Goal: Task Accomplishment & Management: Manage account settings

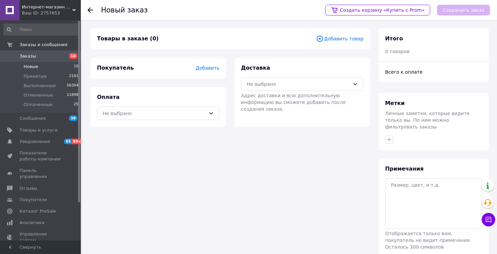
click at [34, 67] on span "Новые" at bounding box center [31, 67] width 15 height 6
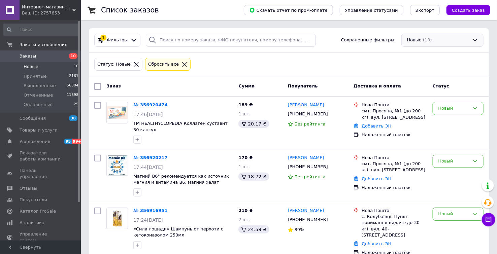
click at [446, 40] on div "Новые (10)" at bounding box center [442, 40] width 82 height 13
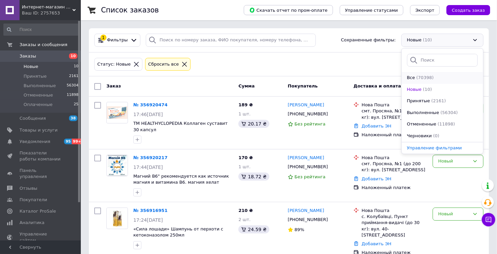
click at [425, 77] on span "(70398)" at bounding box center [425, 77] width 18 height 5
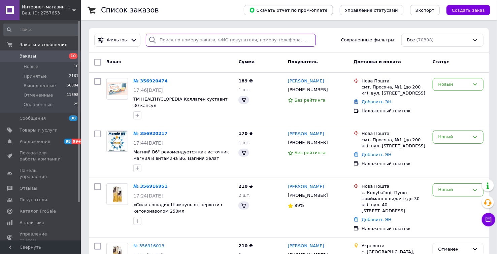
click at [180, 41] on input "search" at bounding box center [231, 40] width 170 height 13
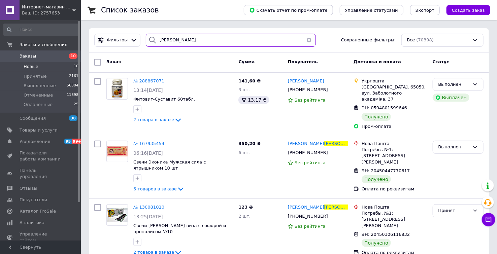
type input "[PERSON_NAME]"
click at [40, 67] on li "Новые 10" at bounding box center [41, 66] width 82 height 9
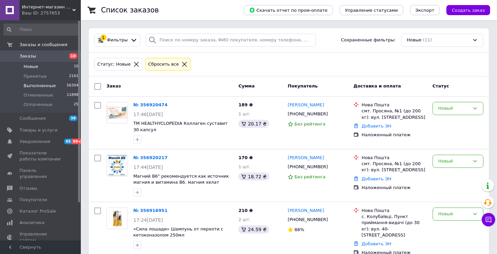
click at [47, 86] on span "Выполненные" at bounding box center [40, 86] width 32 height 6
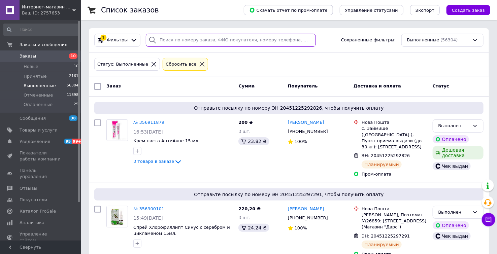
click at [187, 40] on input "search" at bounding box center [231, 40] width 170 height 13
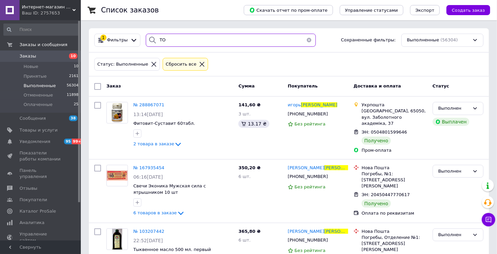
type input "Т"
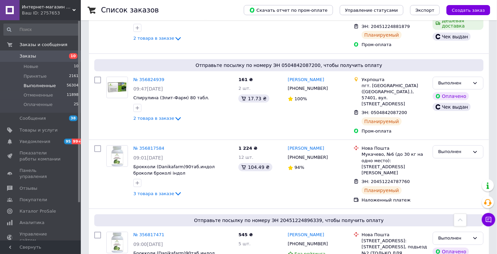
scroll to position [1303, 0]
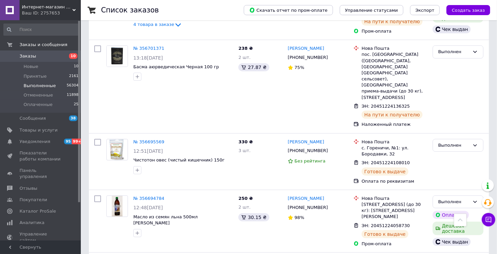
scroll to position [1193, 0]
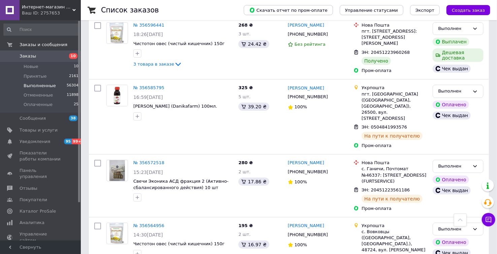
scroll to position [1114, 0]
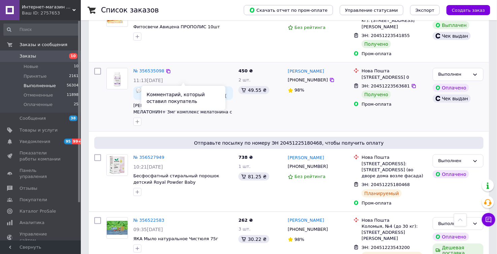
scroll to position [337, 0]
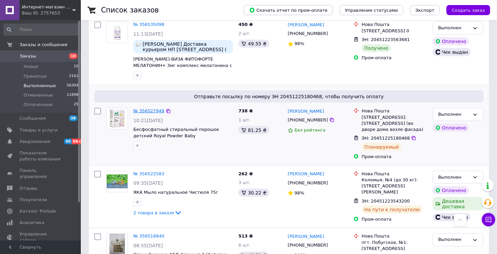
click at [147, 108] on link "№ 356527949" at bounding box center [148, 110] width 31 height 5
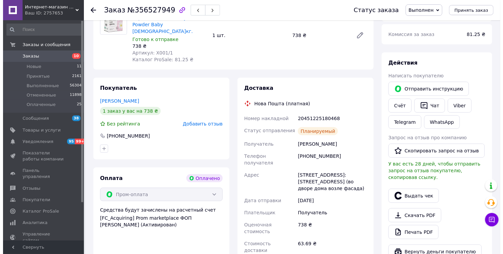
scroll to position [262, 0]
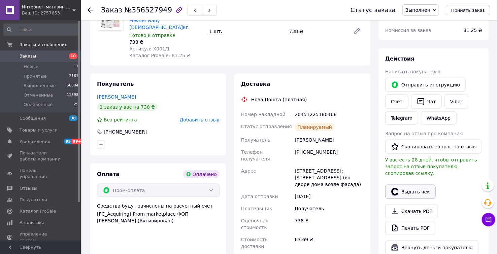
click at [412, 185] on button "Выдать чек" at bounding box center [410, 192] width 50 height 14
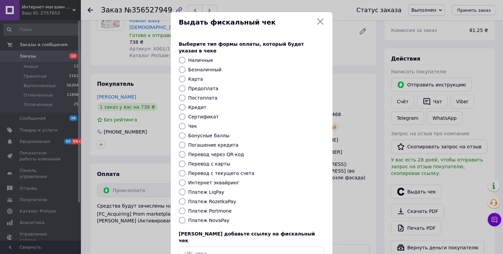
click at [181, 198] on input "Платеж RozetkaPay" at bounding box center [182, 201] width 7 height 7
radio input "true"
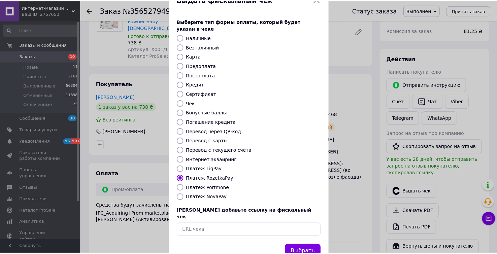
scroll to position [35, 0]
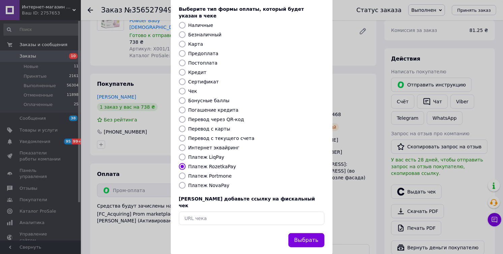
click at [314, 233] on button "Выбрать" at bounding box center [306, 240] width 36 height 14
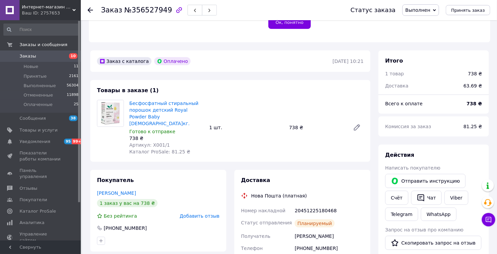
scroll to position [149, 0]
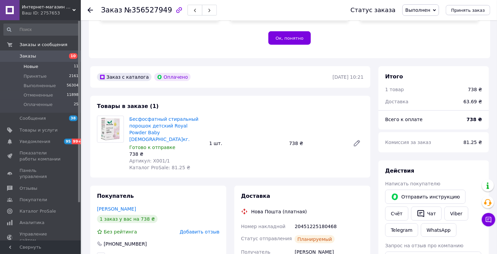
click at [37, 68] on li "Новые 11" at bounding box center [41, 66] width 82 height 9
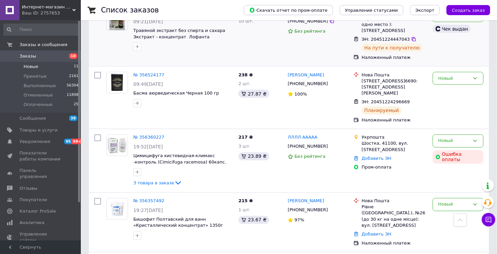
scroll to position [481, 0]
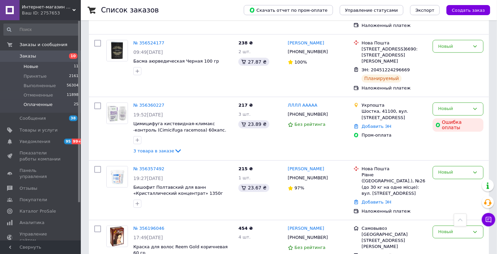
click at [47, 104] on span "Оплаченные" at bounding box center [38, 105] width 29 height 6
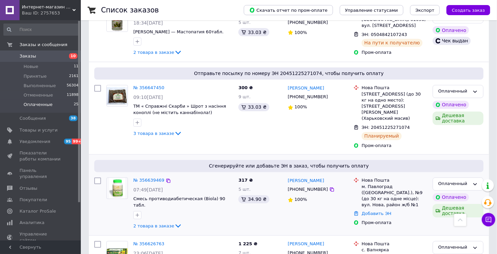
scroll to position [523, 0]
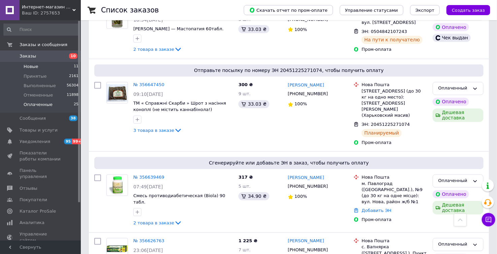
click at [40, 66] on li "Новые 11" at bounding box center [41, 66] width 82 height 9
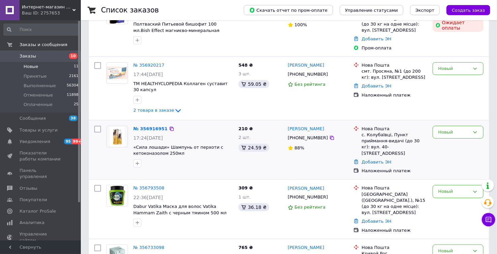
scroll to position [112, 0]
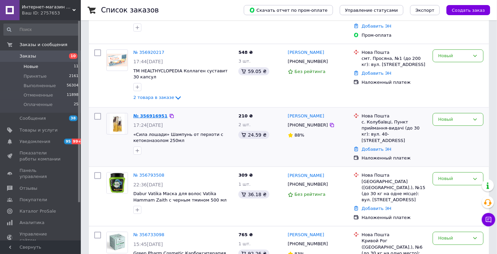
click at [148, 113] on link "№ 356916951" at bounding box center [150, 115] width 34 height 5
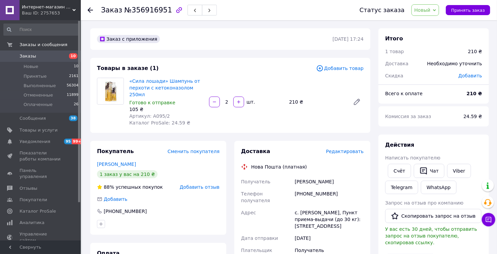
click at [91, 11] on icon at bounding box center [90, 9] width 5 height 5
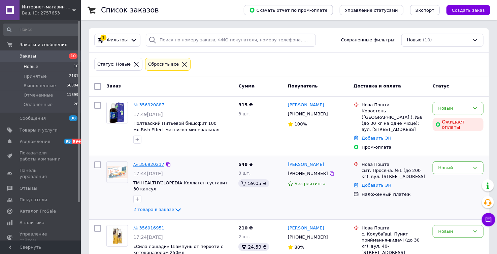
click at [149, 162] on link "№ 356920217" at bounding box center [148, 164] width 31 height 5
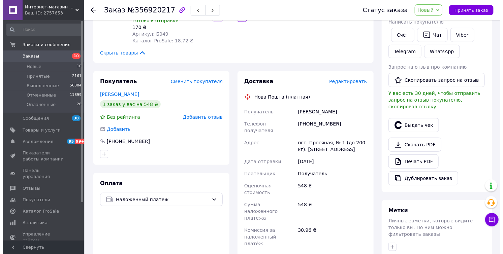
scroll to position [149, 0]
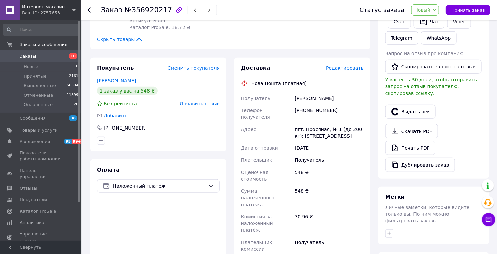
click at [350, 65] on span "Редактировать" at bounding box center [345, 67] width 38 height 5
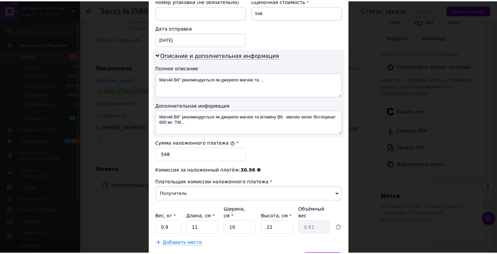
scroll to position [334, 0]
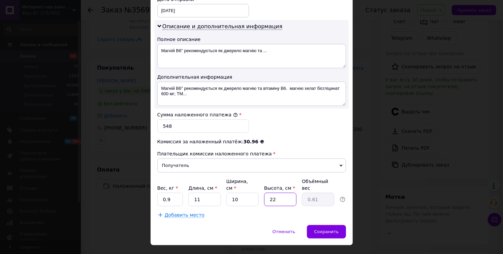
click at [281, 193] on input "22" at bounding box center [280, 199] width 32 height 13
type input "2"
type input "0.1"
type input "1"
type input "0.1"
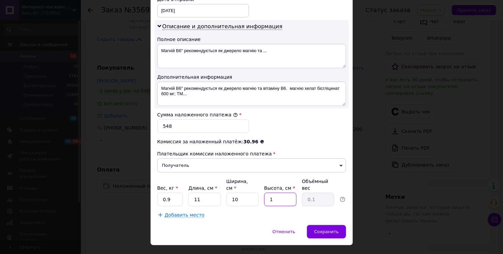
type input "10"
type input "0.28"
type input "10"
click at [175, 193] on input "0.9" at bounding box center [170, 199] width 26 height 13
type input "0.5"
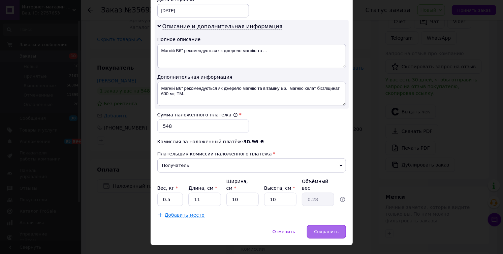
click at [333, 229] on span "Сохранить" at bounding box center [326, 231] width 25 height 5
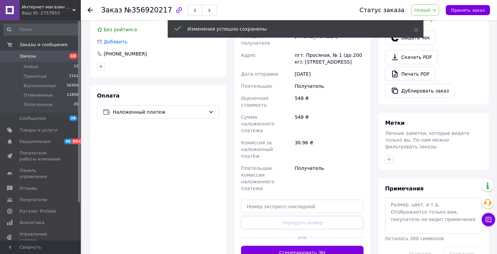
scroll to position [224, 0]
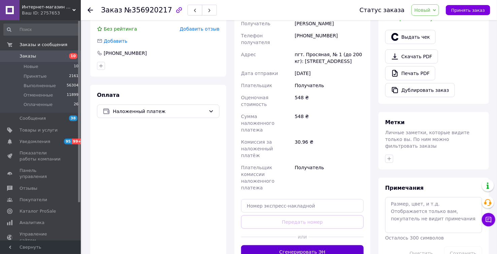
click at [301, 245] on button "Сгенерировать ЭН" at bounding box center [302, 251] width 123 height 13
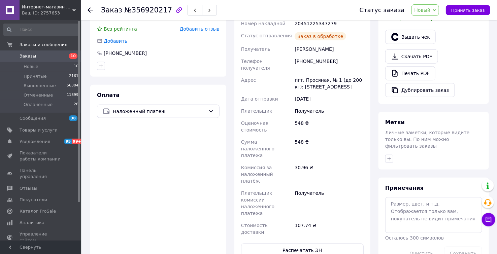
scroll to position [4, 0]
click at [309, 244] on button "Распечатать ЭН" at bounding box center [302, 250] width 123 height 13
click at [439, 6] on span "Новый" at bounding box center [425, 9] width 28 height 11
click at [433, 33] on li "Выполнен" at bounding box center [430, 34] width 36 height 10
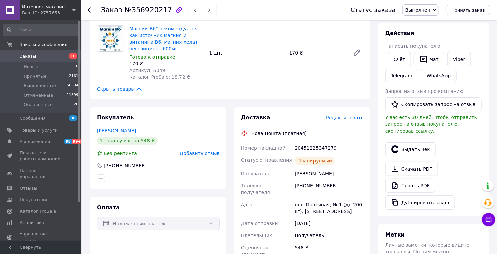
scroll to position [112, 0]
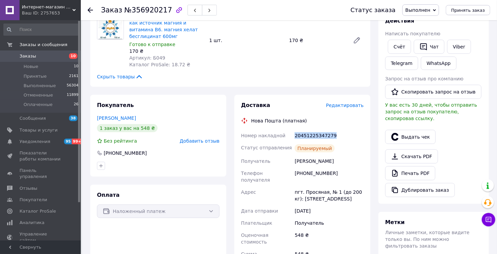
drag, startPoint x: 336, startPoint y: 126, endPoint x: 292, endPoint y: 129, distance: 44.2
click at [292, 130] on div "Номер накладной 20451225347279 Статус отправления Планируемый Получатель [PERSO…" at bounding box center [302, 240] width 125 height 221
copy div "Номер накладной 20451225347279"
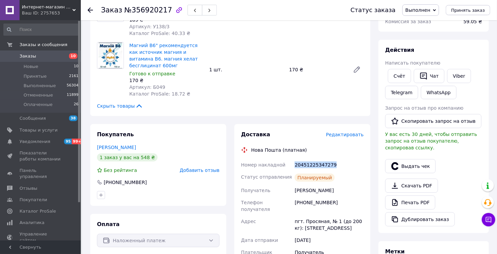
scroll to position [37, 0]
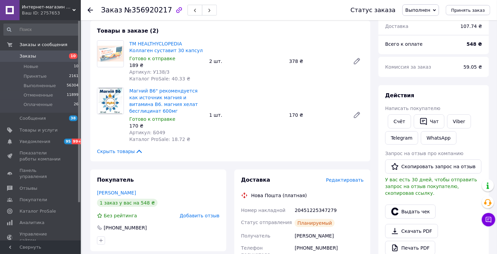
click at [90, 10] on use at bounding box center [90, 9] width 5 height 5
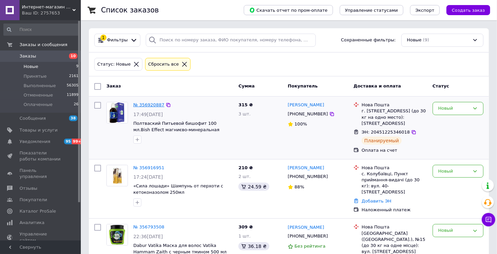
click at [146, 104] on link "№ 356920887" at bounding box center [148, 104] width 31 height 5
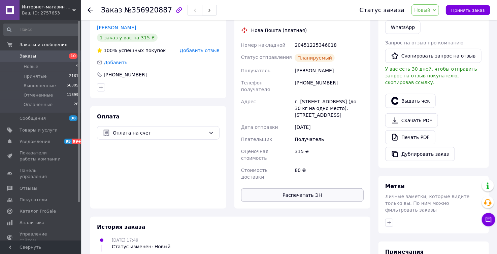
scroll to position [149, 0]
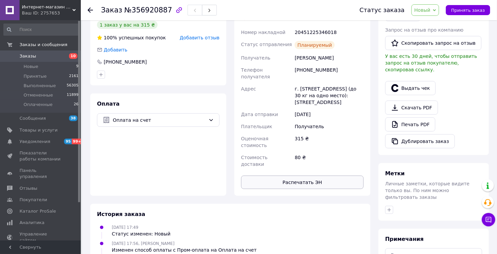
click at [317, 176] on button "Распечатать ЭН" at bounding box center [302, 182] width 123 height 13
click at [436, 9] on icon at bounding box center [434, 10] width 3 height 3
click at [432, 29] on li "Выполнен" at bounding box center [430, 34] width 36 height 10
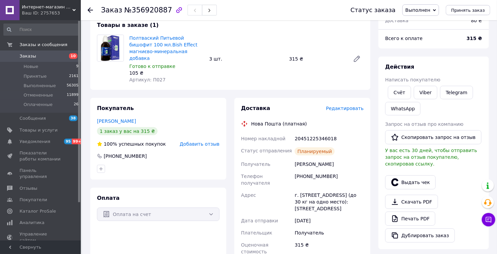
scroll to position [0, 0]
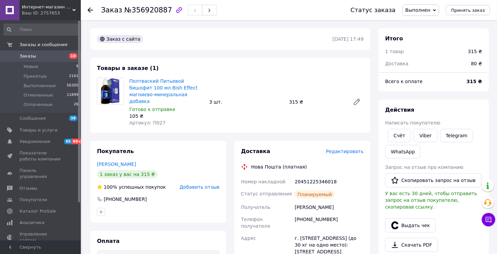
click at [89, 9] on icon at bounding box center [90, 9] width 5 height 5
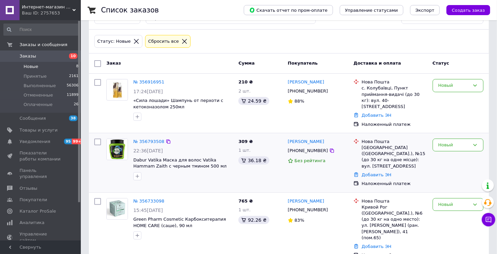
scroll to position [37, 0]
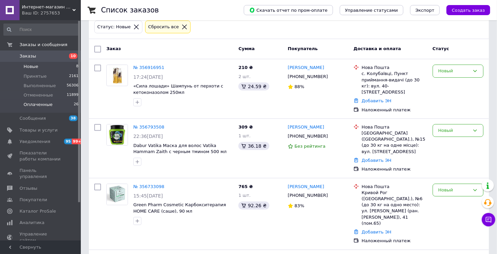
click at [32, 102] on span "Оплаченные" at bounding box center [38, 105] width 29 height 6
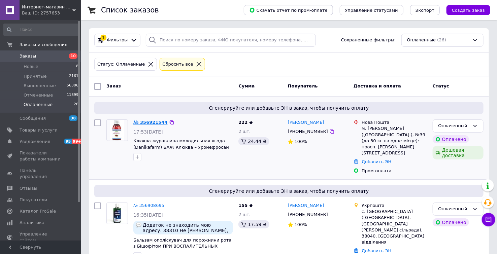
click at [154, 122] on link "№ 356921544" at bounding box center [150, 122] width 34 height 5
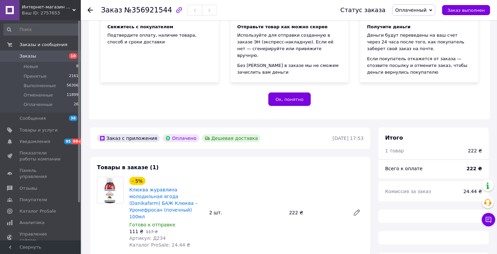
scroll to position [112, 0]
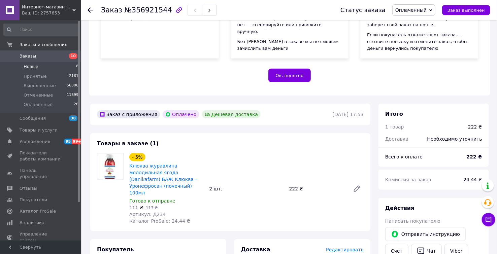
click at [37, 67] on span "Новые" at bounding box center [31, 67] width 15 height 6
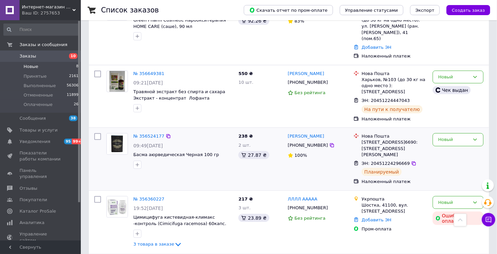
scroll to position [210, 0]
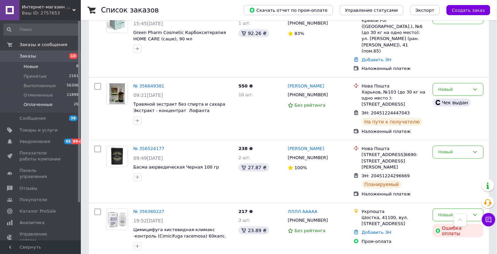
click at [43, 109] on li "Оплаченные 26" at bounding box center [41, 106] width 82 height 13
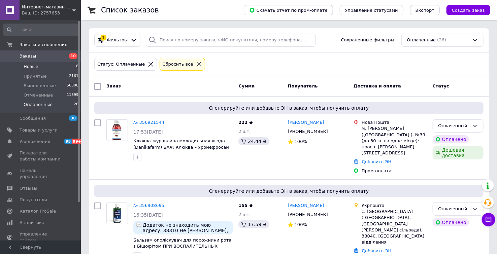
click at [37, 69] on li "Новые 8" at bounding box center [41, 66] width 82 height 9
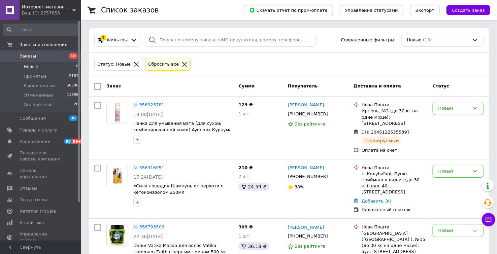
scroll to position [37, 0]
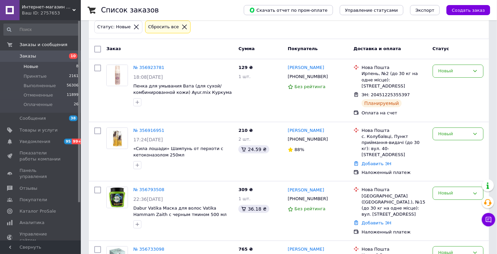
click at [38, 66] on li "Новые 8" at bounding box center [41, 66] width 82 height 9
click at [35, 66] on span "Новые" at bounding box center [31, 67] width 15 height 6
click at [137, 67] on link "№ 356923781" at bounding box center [148, 67] width 31 height 5
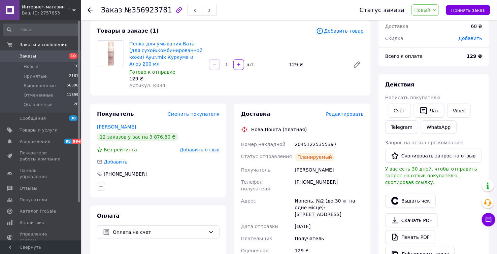
click at [423, 10] on span "Новый" at bounding box center [422, 9] width 16 height 5
click at [433, 34] on li "Выполнен" at bounding box center [430, 34] width 36 height 10
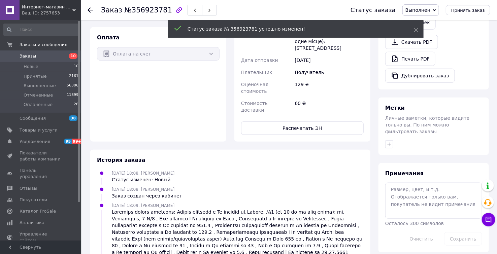
scroll to position [218, 0]
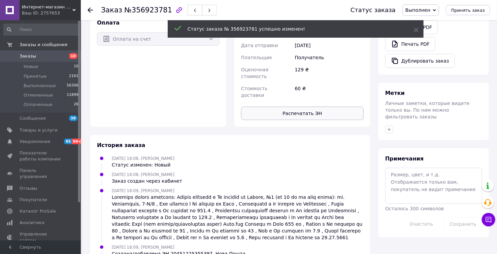
click at [294, 107] on button "Распечатать ЭН" at bounding box center [302, 113] width 123 height 13
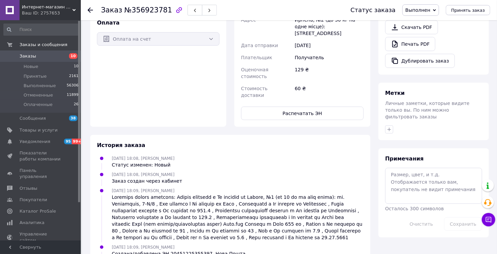
click at [271, 100] on div "Заказ с кабинета [DATE] 18:08 Товары в заказе (1) Пенка для умывания Вата (для …" at bounding box center [230, 45] width 288 height 470
click at [89, 11] on use at bounding box center [90, 9] width 5 height 5
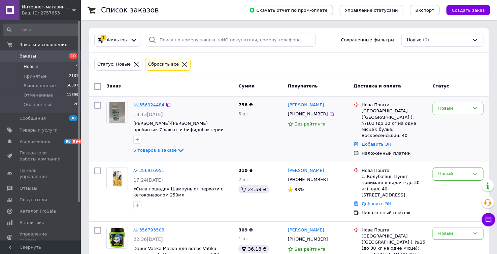
click at [148, 105] on link "№ 356924484" at bounding box center [148, 104] width 31 height 5
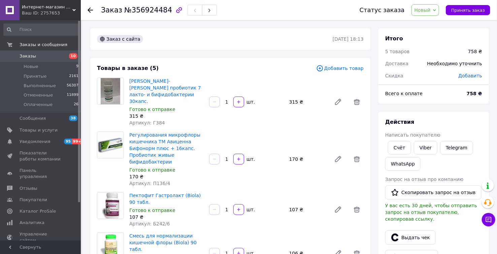
click at [89, 10] on use at bounding box center [90, 9] width 5 height 5
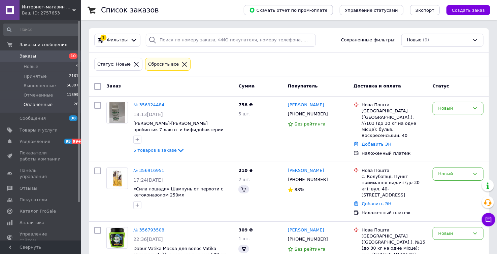
click at [46, 106] on span "Оплаченные" at bounding box center [38, 105] width 29 height 6
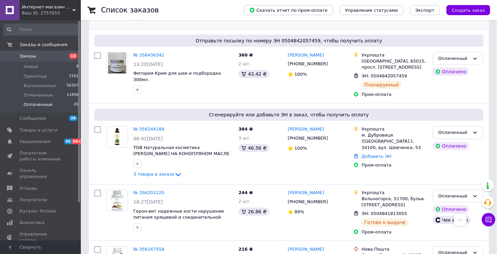
scroll to position [897, 0]
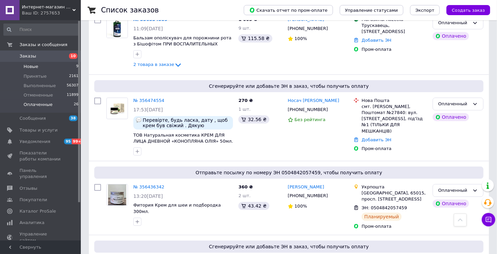
click at [32, 69] on span "Новые" at bounding box center [31, 67] width 15 height 6
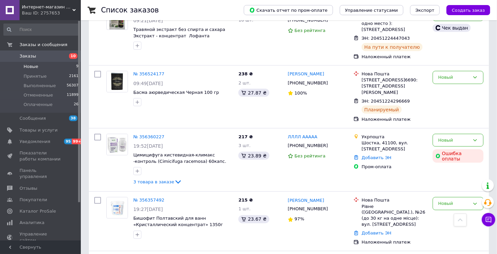
scroll to position [385, 0]
